Goal: Task Accomplishment & Management: Manage account settings

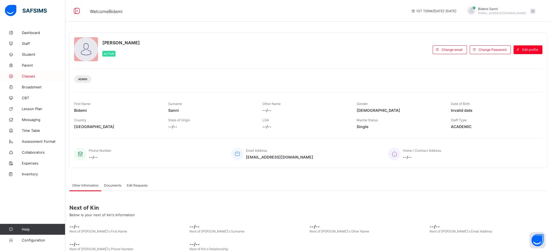
click at [32, 74] on link "Classes" at bounding box center [32, 76] width 65 height 11
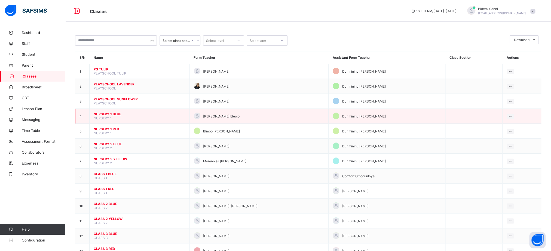
click at [106, 116] on span "NURSERY 1 BLUE" at bounding box center [140, 114] width 92 height 4
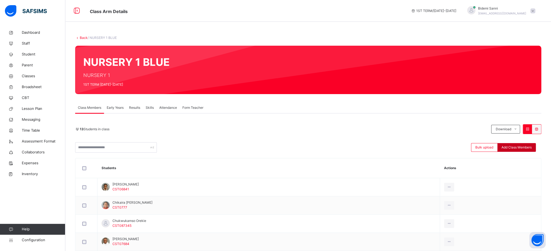
click at [529, 152] on div "Add Class Members" at bounding box center [516, 147] width 38 height 9
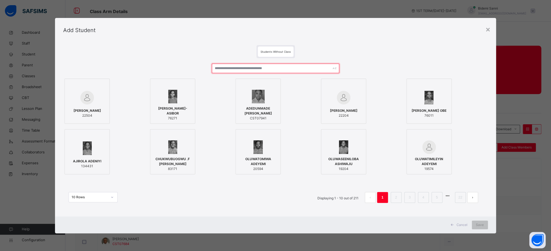
click at [279, 70] on input "text" at bounding box center [275, 69] width 127 height 10
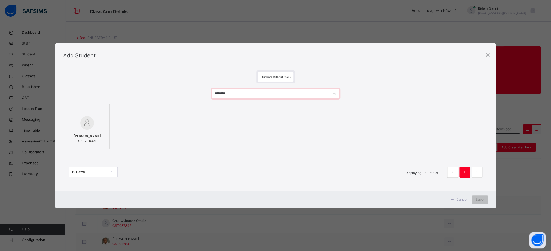
type input "********"
click at [96, 124] on div at bounding box center [86, 123] width 39 height 16
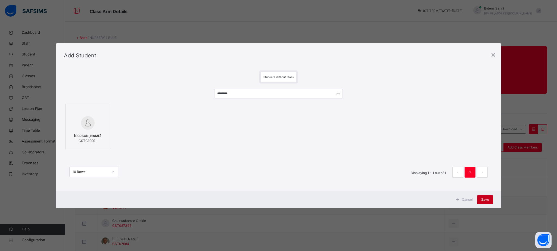
click at [482, 201] on div "Save" at bounding box center [485, 199] width 16 height 9
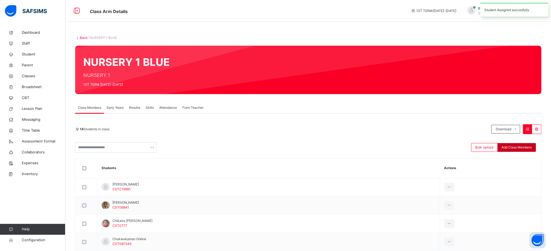
click at [531, 149] on span "Add Class Members" at bounding box center [516, 147] width 30 height 5
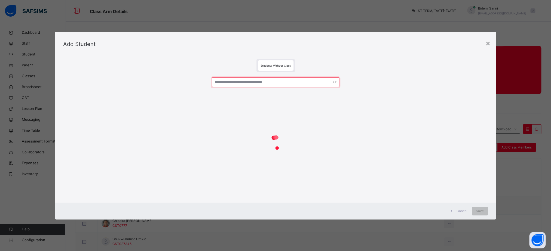
click at [293, 79] on input "text" at bounding box center [275, 83] width 127 height 10
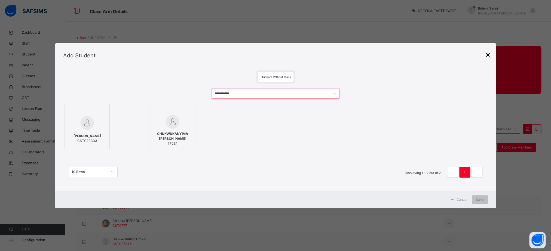
type input "**********"
click at [490, 54] on div "×" at bounding box center [487, 54] width 5 height 11
